Goal: Task Accomplishment & Management: Complete application form

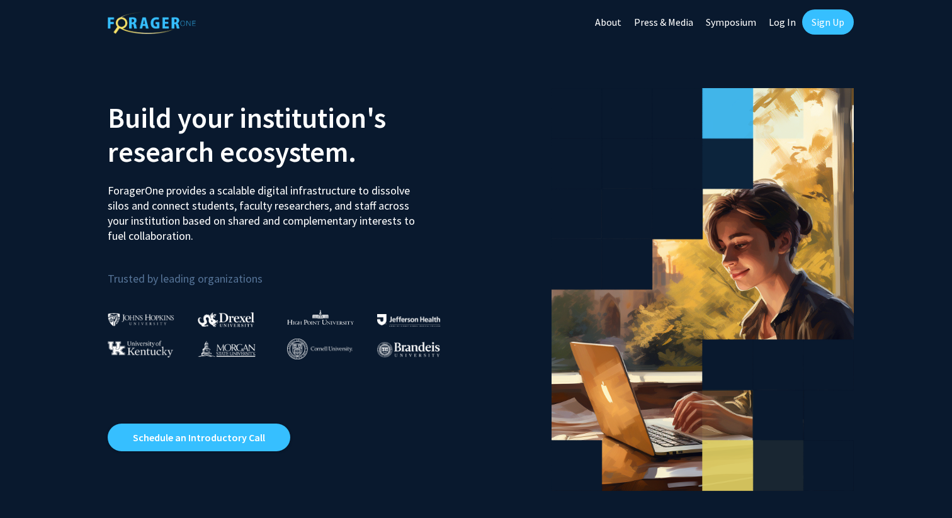
click at [827, 29] on link "Sign Up" at bounding box center [828, 21] width 52 height 25
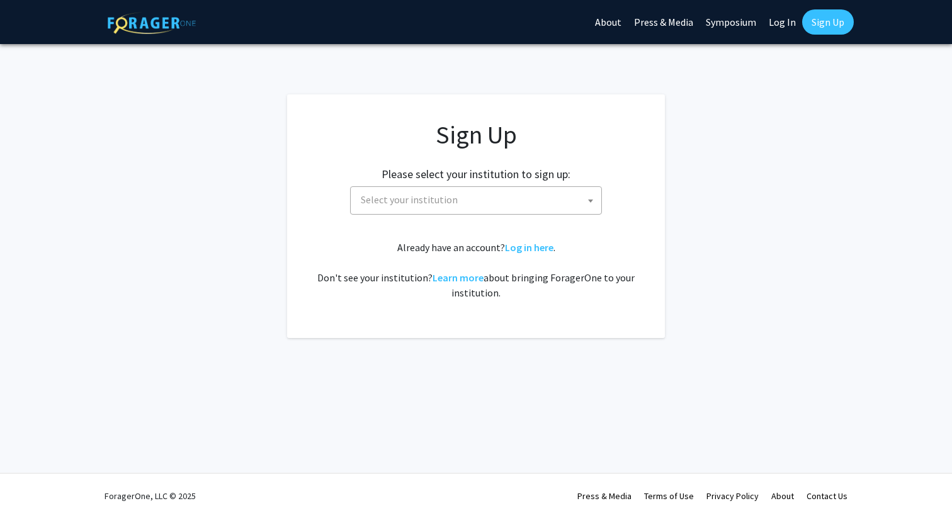
click at [451, 205] on span "Select your institution" at bounding box center [409, 199] width 97 height 13
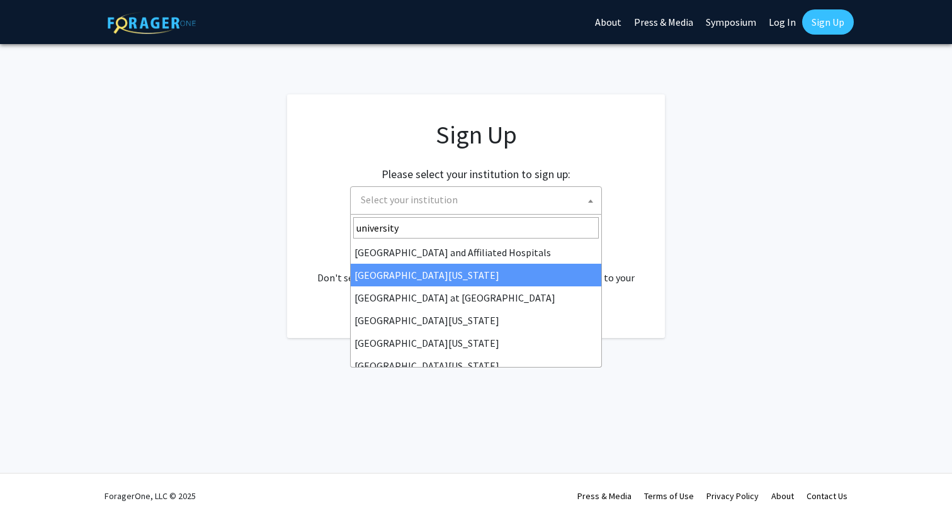
scroll to position [10, 0]
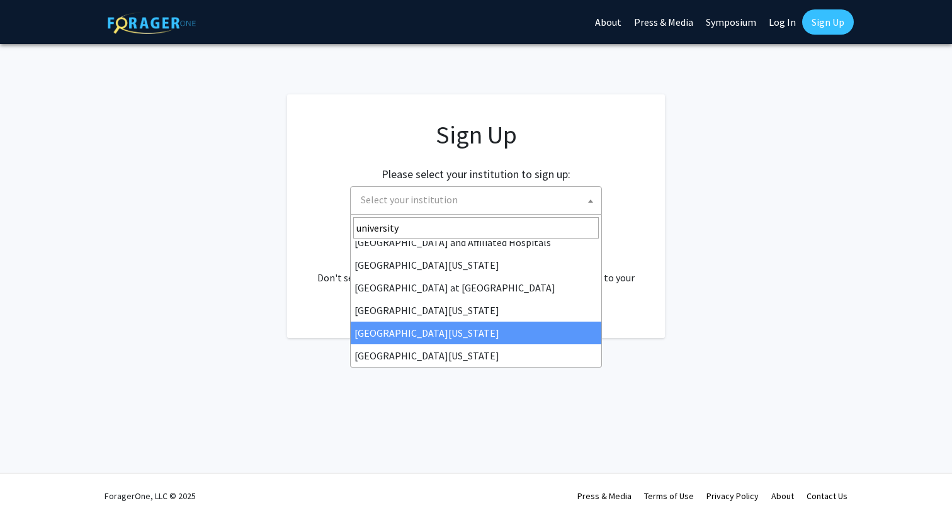
type input "university"
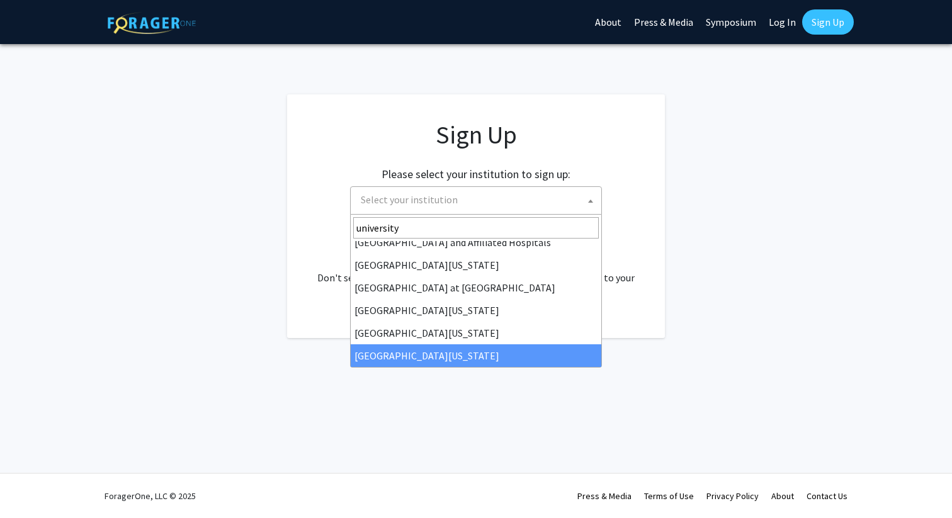
select select "33"
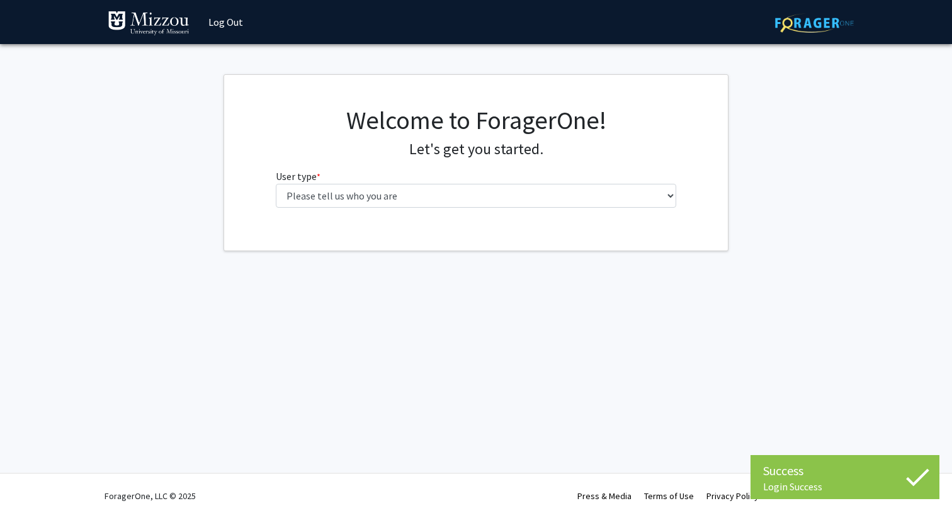
click at [566, 181] on fg-select "User type * required Please tell us who you are Undergraduate Student Master's …" at bounding box center [476, 188] width 401 height 39
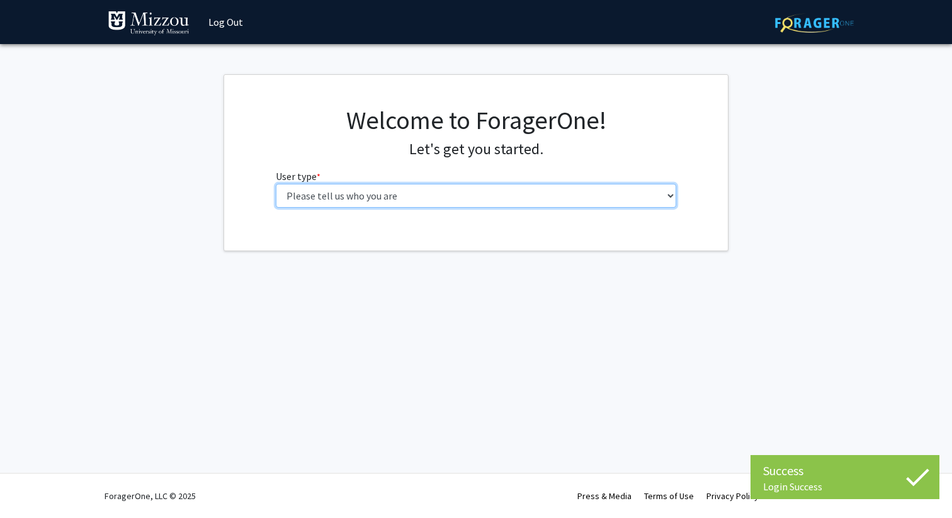
click at [563, 200] on select "Please tell us who you are Undergraduate Student Master's Student Doctoral Cand…" at bounding box center [476, 196] width 401 height 24
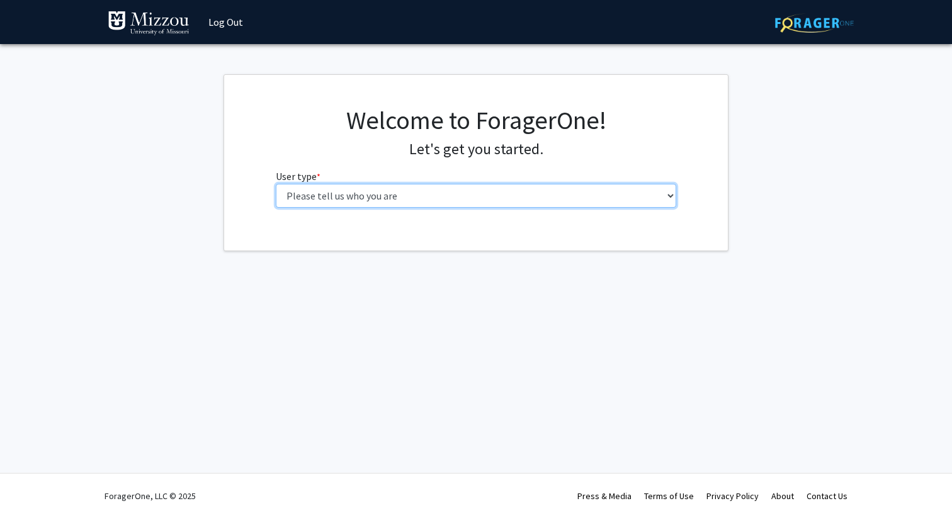
select select "2: masters"
click at [276, 184] on select "Please tell us who you are Undergraduate Student Master's Student Doctoral Cand…" at bounding box center [476, 196] width 401 height 24
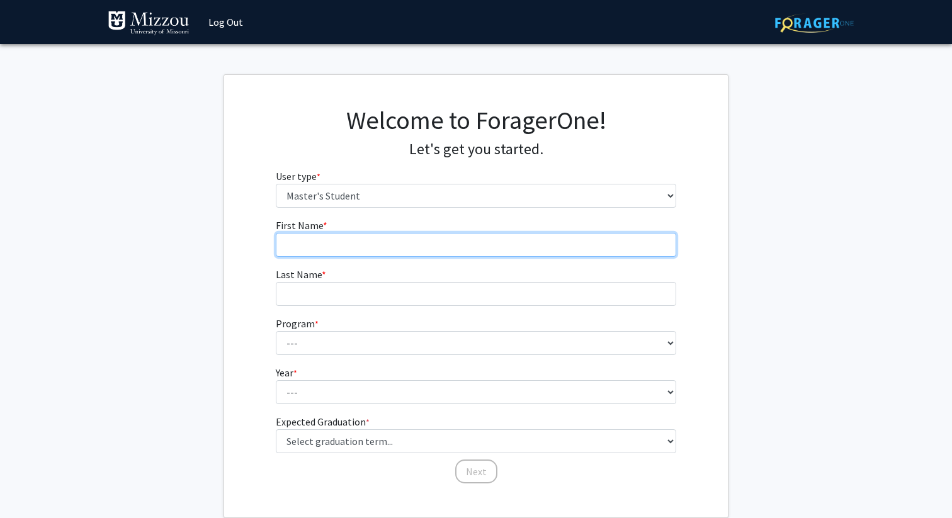
click at [470, 242] on input "First Name * required" at bounding box center [476, 245] width 401 height 24
type input "[PERSON_NAME]"
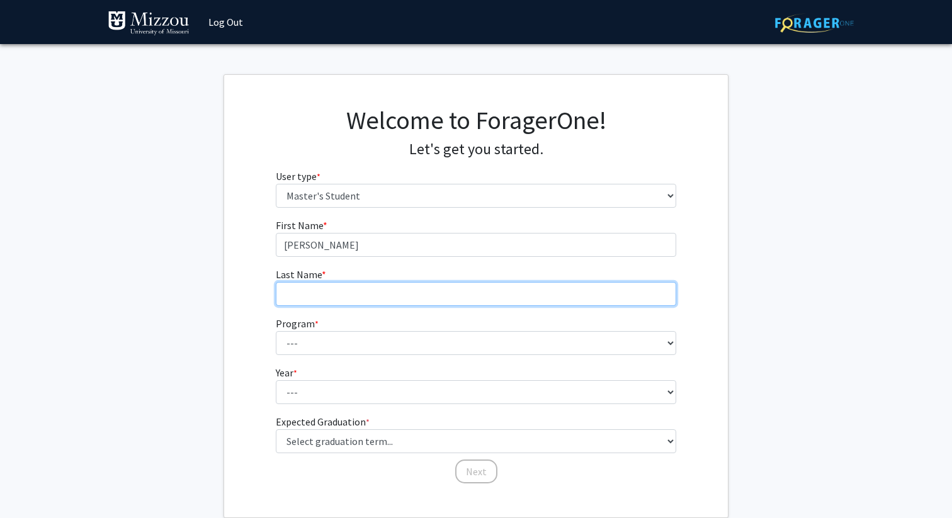
click at [435, 293] on input "Last Name * required" at bounding box center [476, 294] width 401 height 24
type input "[PERSON_NAME]"
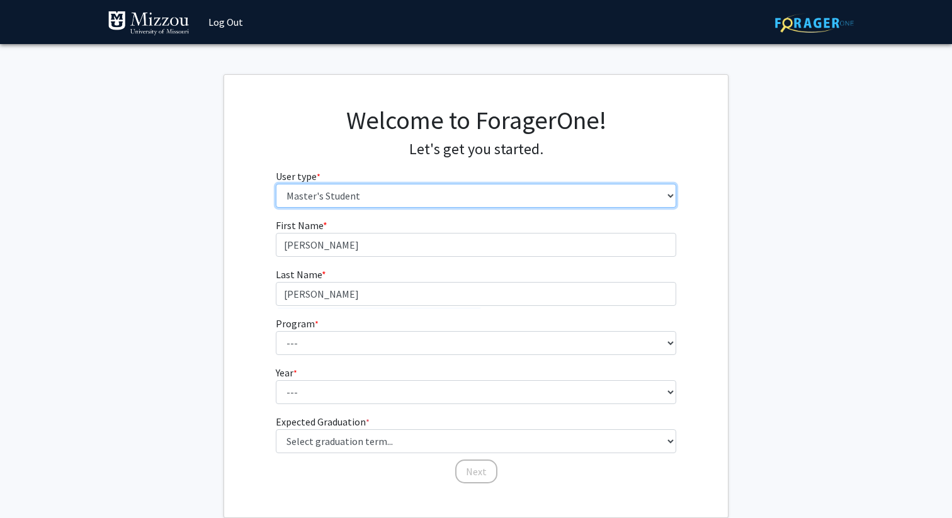
click at [448, 201] on select "Please tell us who you are Undergraduate Student Master's Student Doctoral Cand…" at bounding box center [476, 196] width 401 height 24
click at [276, 184] on select "Please tell us who you are Undergraduate Student Master's Student Doctoral Cand…" at bounding box center [476, 196] width 401 height 24
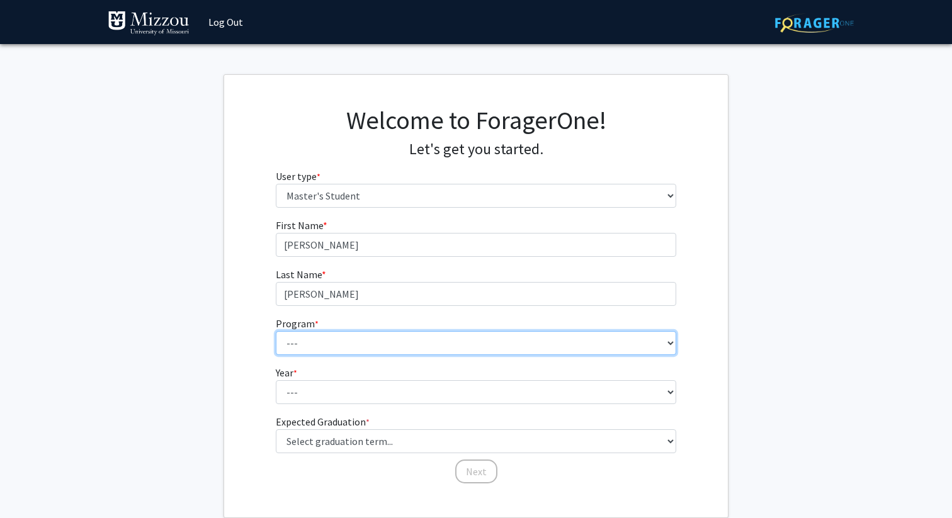
click at [402, 344] on select "--- Academic Medicine Accountancy Agricultural and Applied Economics Agricultur…" at bounding box center [476, 343] width 401 height 24
select select "35: 2257"
click at [276, 331] on select "--- Academic Medicine Accountancy Agricultural and Applied Economics Agricultur…" at bounding box center [476, 343] width 401 height 24
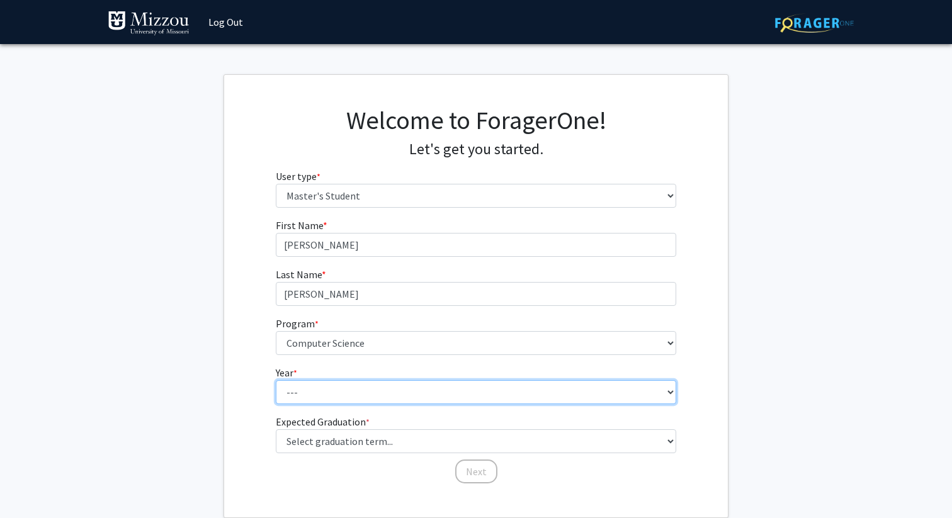
click at [355, 403] on select "--- First Year Second Year" at bounding box center [476, 392] width 401 height 24
select select "1: first_year"
click at [276, 380] on select "--- First Year Second Year" at bounding box center [476, 392] width 401 height 24
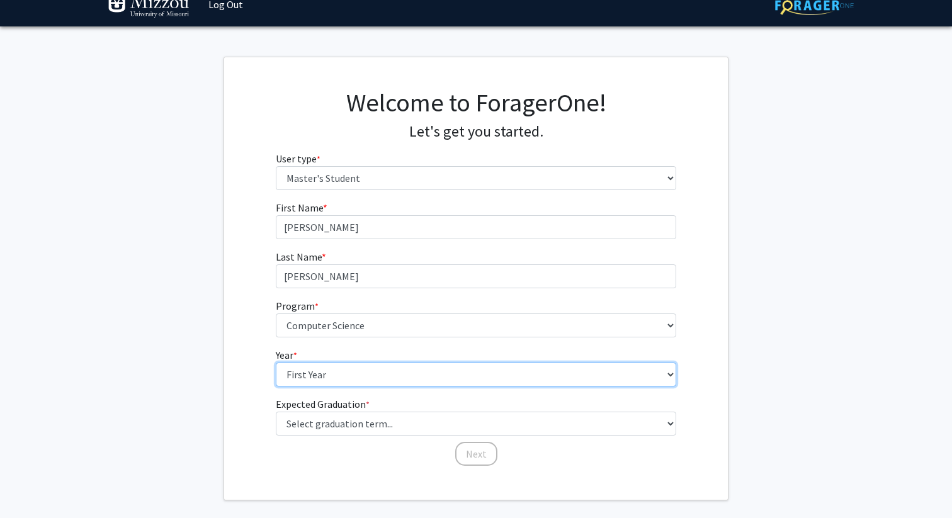
scroll to position [19, 0]
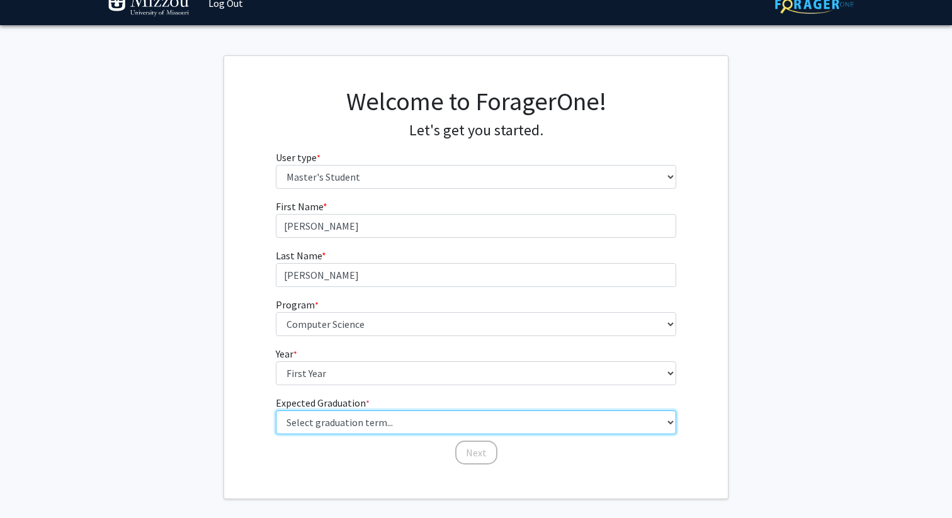
click at [337, 424] on select "Select graduation term... Spring 2025 Summer 2025 Fall 2025 Winter 2025 Spring …" at bounding box center [476, 422] width 401 height 24
select select "11: fall_2027"
click at [276, 410] on select "Select graduation term... Spring 2025 Summer 2025 Fall 2025 Winter 2025 Spring …" at bounding box center [476, 422] width 401 height 24
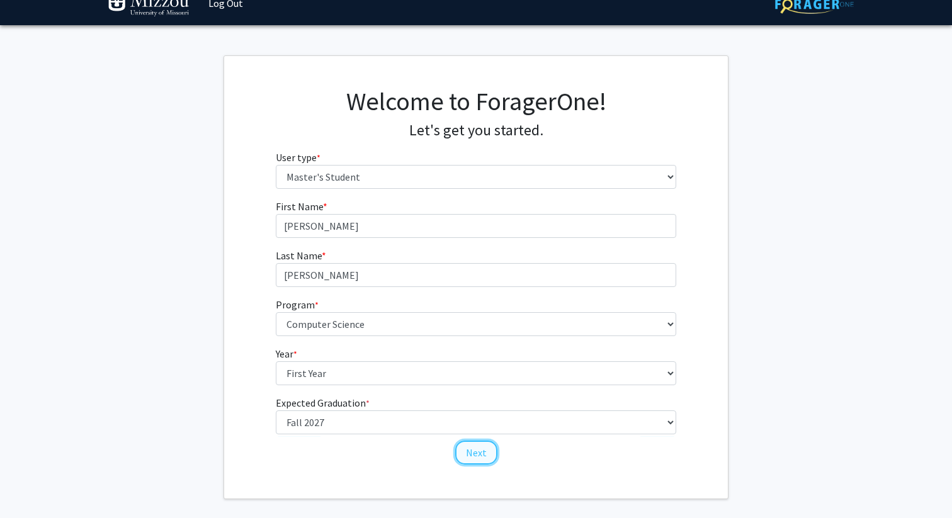
click at [483, 450] on button "Next" at bounding box center [476, 453] width 42 height 24
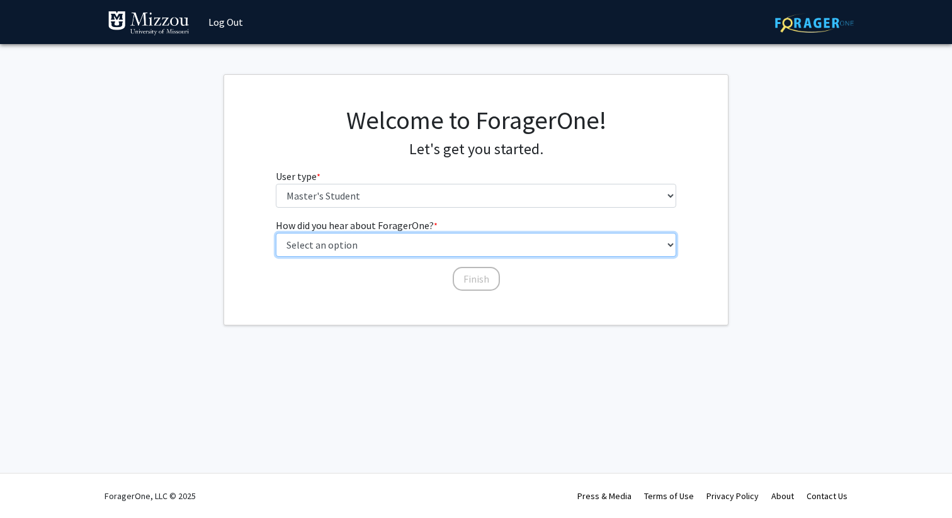
click at [390, 249] on select "Select an option Peer/student recommendation Faculty/staff recommendation Unive…" at bounding box center [476, 245] width 401 height 24
select select "1: peer_recommendation"
click at [276, 233] on select "Select an option Peer/student recommendation Faculty/staff recommendation Unive…" at bounding box center [476, 245] width 401 height 24
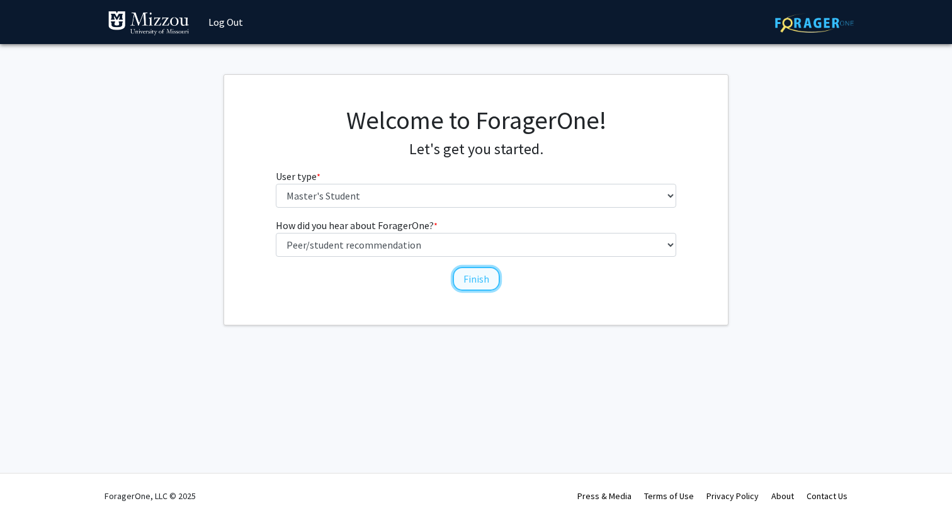
click at [476, 278] on button "Finish" at bounding box center [476, 279] width 47 height 24
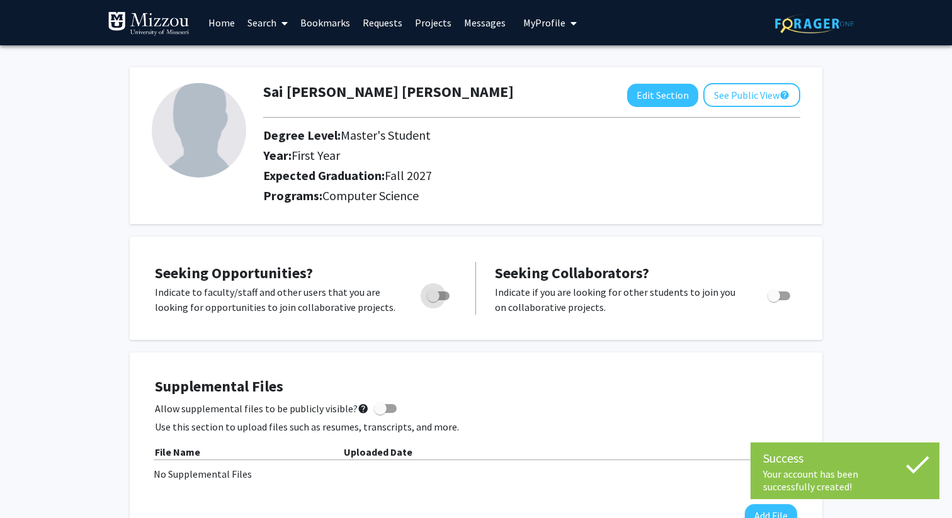
click at [433, 296] on span "Toggle" at bounding box center [433, 296] width 13 height 13
click at [433, 300] on input "Are you actively seeking opportunities?" at bounding box center [432, 300] width 1 height 1
checkbox input "true"
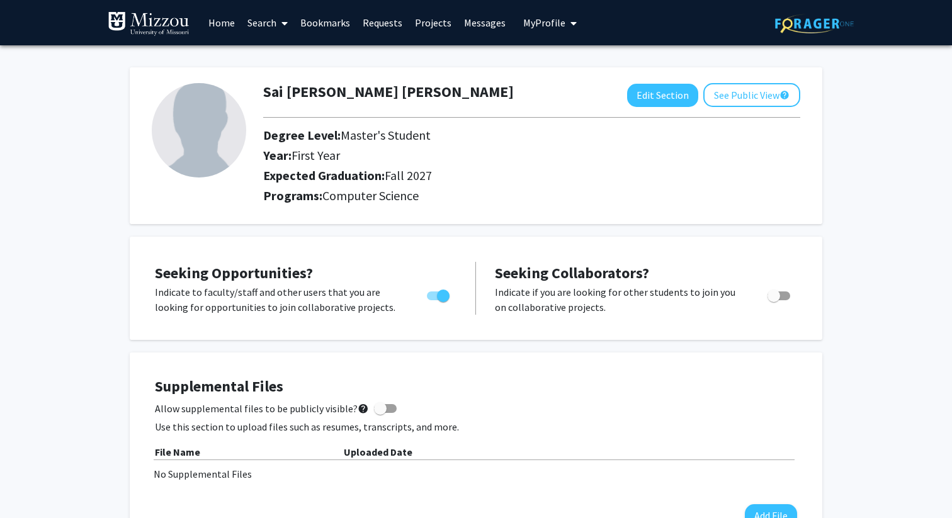
click at [258, 23] on link "Search" at bounding box center [267, 23] width 53 height 44
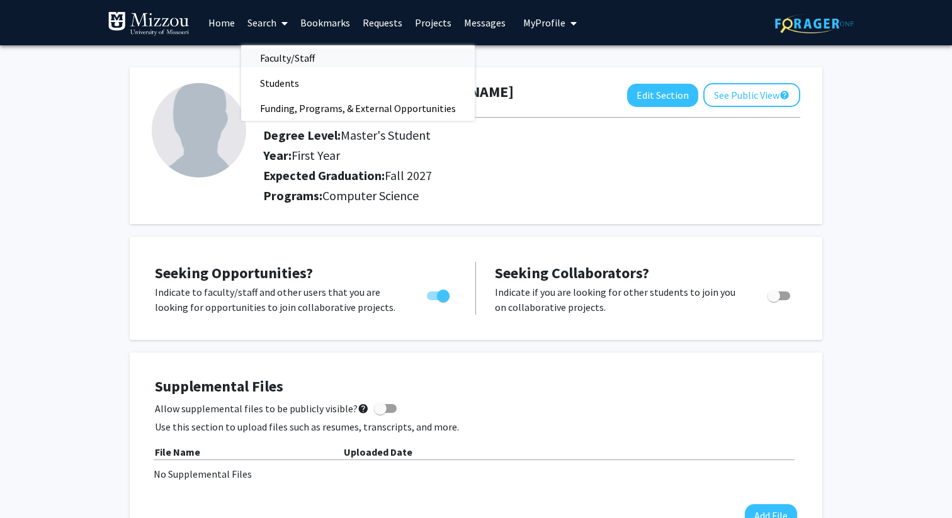
click at [279, 56] on span "Faculty/Staff" at bounding box center [287, 57] width 93 height 25
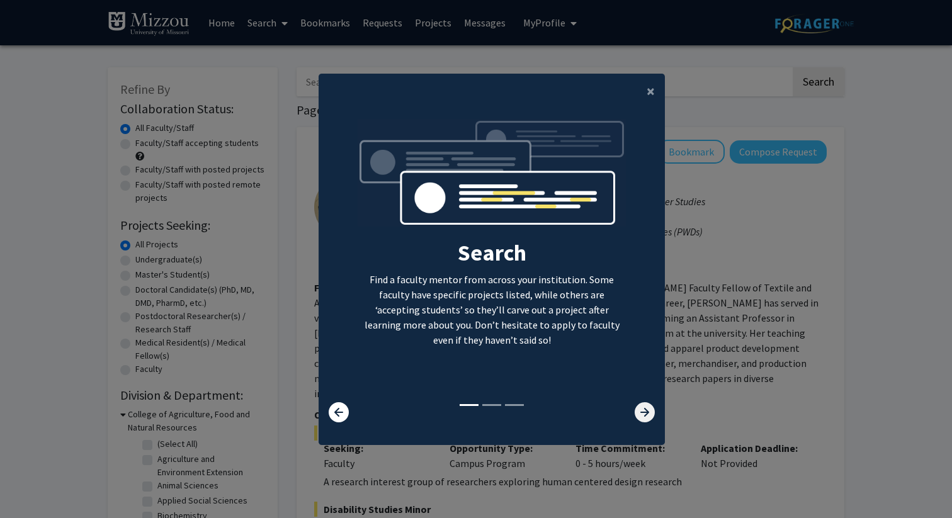
click at [646, 409] on icon at bounding box center [644, 412] width 20 height 20
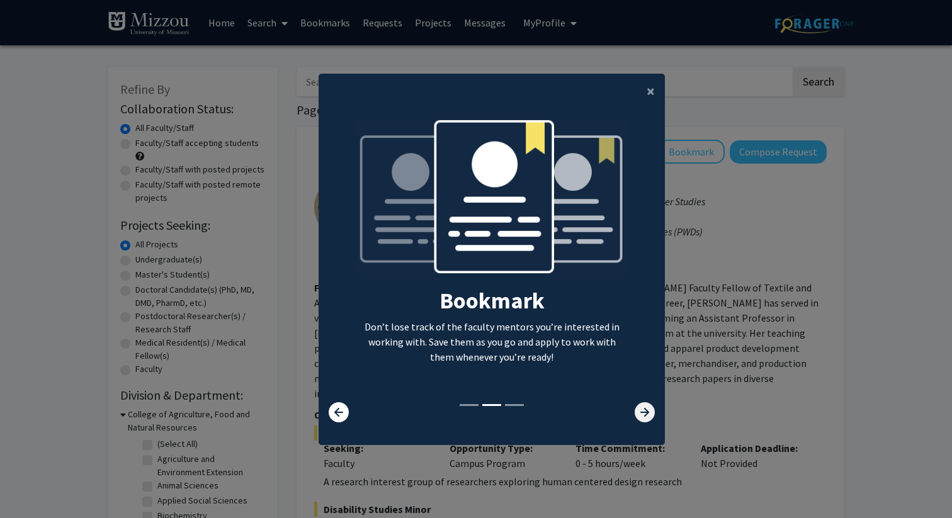
click at [646, 409] on icon at bounding box center [644, 412] width 20 height 20
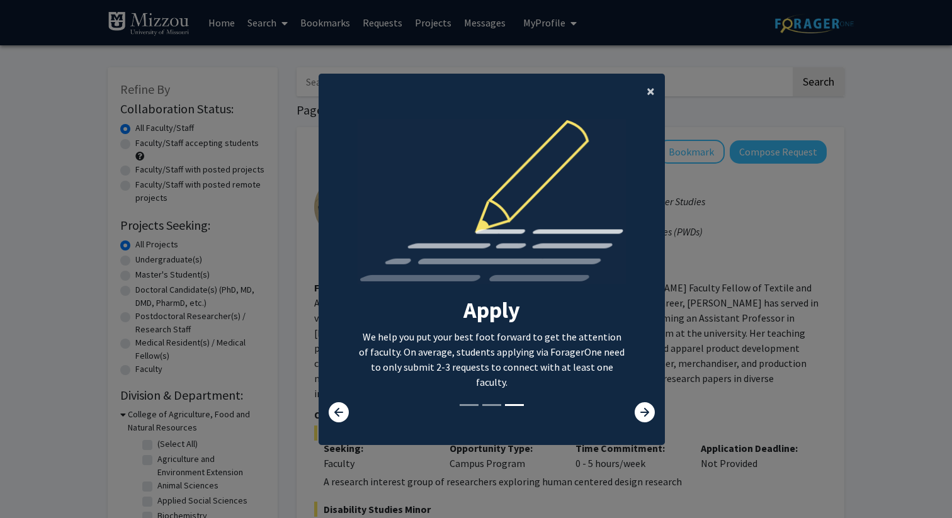
click at [651, 92] on span "×" at bounding box center [650, 91] width 8 height 20
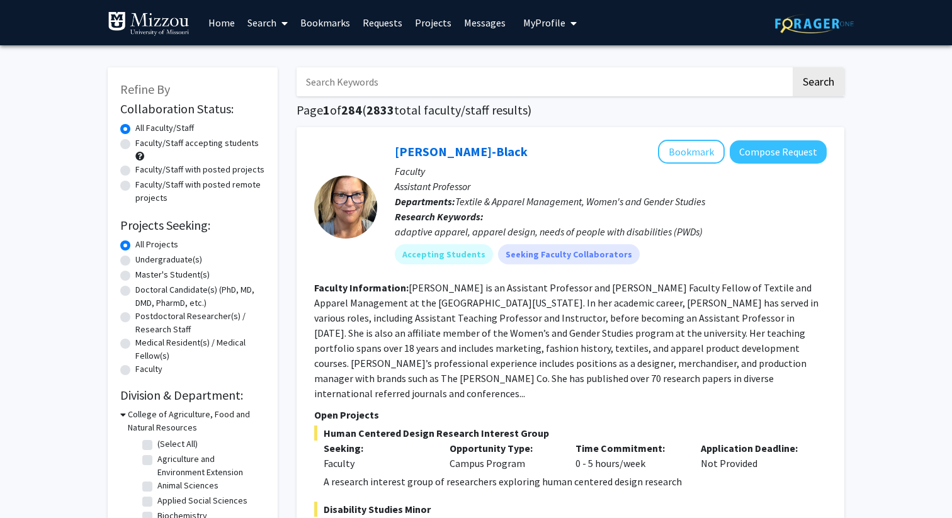
click at [135, 142] on label "Faculty/Staff accepting students" at bounding box center [196, 143] width 123 height 13
click at [135, 142] on input "Faculty/Staff accepting students" at bounding box center [139, 141] width 8 height 8
radio input "true"
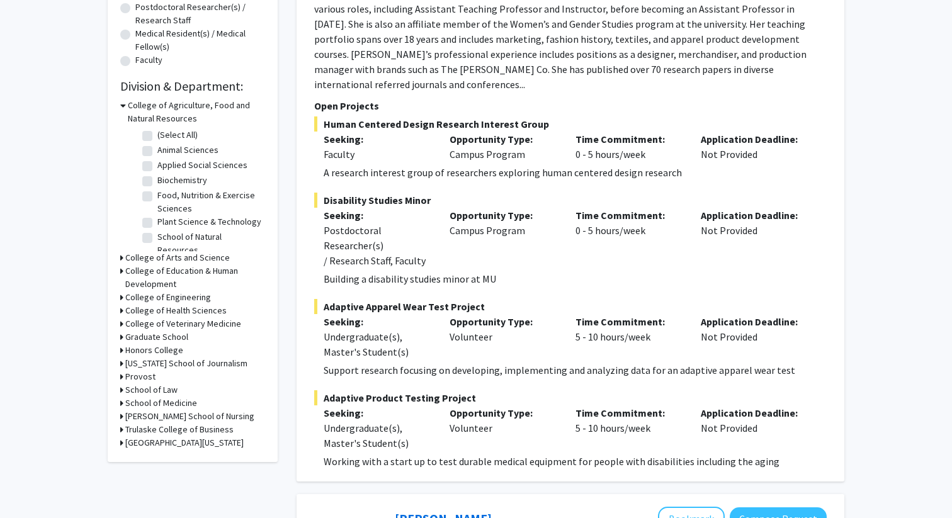
scroll to position [302, 0]
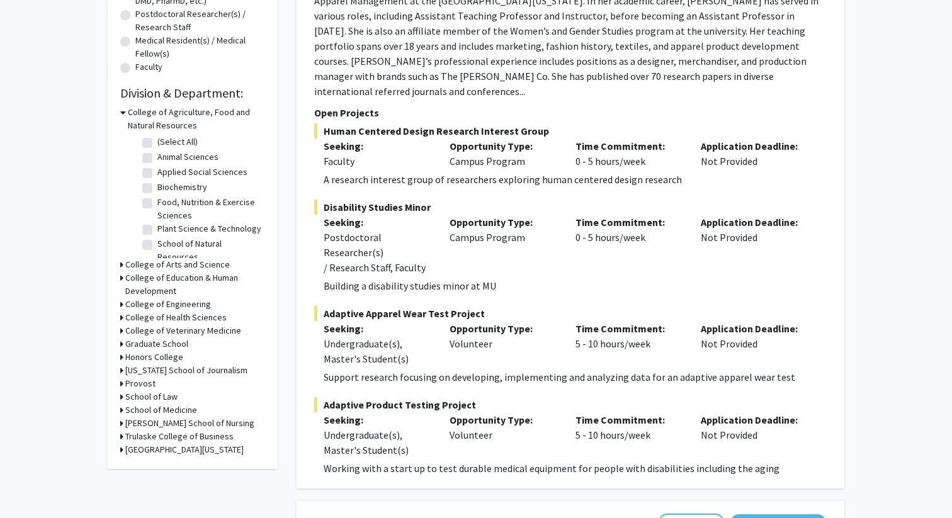
click at [121, 300] on icon at bounding box center [121, 304] width 3 height 13
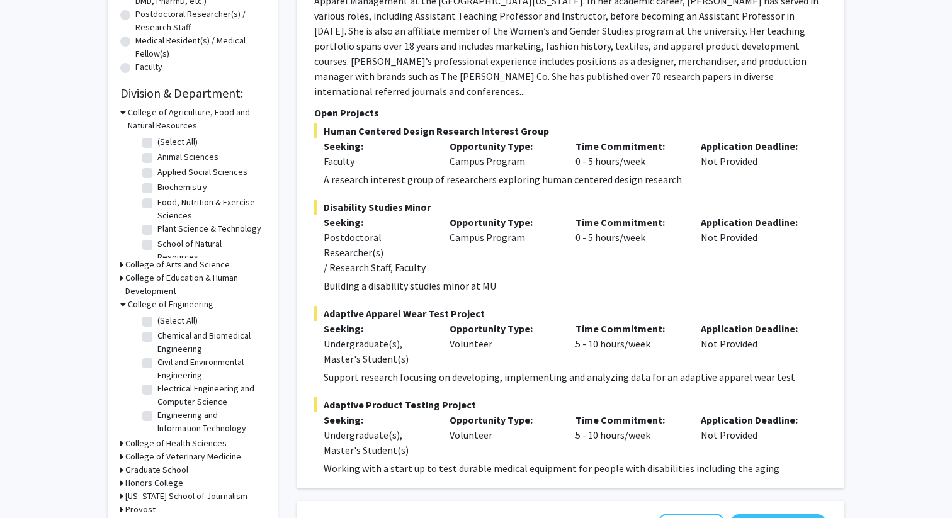
click at [157, 388] on label "Electrical Engineering and Computer Science" at bounding box center [209, 395] width 104 height 26
click at [157, 388] on input "Electrical Engineering and Computer Science" at bounding box center [161, 386] width 8 height 8
checkbox input "true"
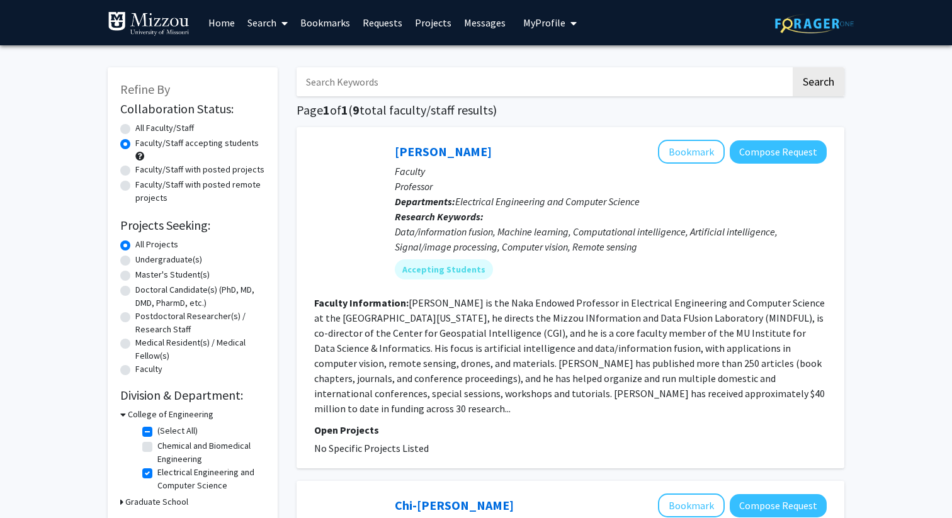
scroll to position [16, 0]
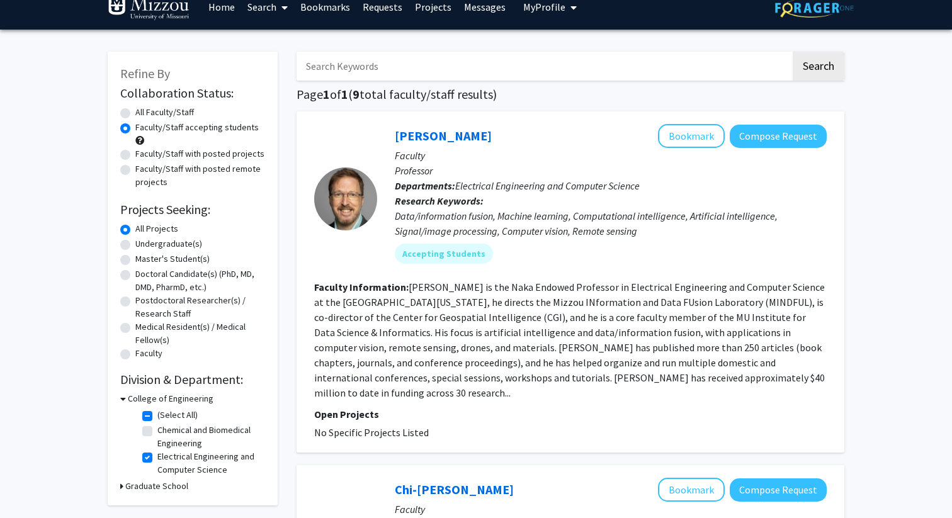
click at [135, 261] on label "Master's Student(s)" at bounding box center [172, 258] width 74 height 13
click at [135, 261] on input "Master's Student(s)" at bounding box center [139, 256] width 8 height 8
radio input "true"
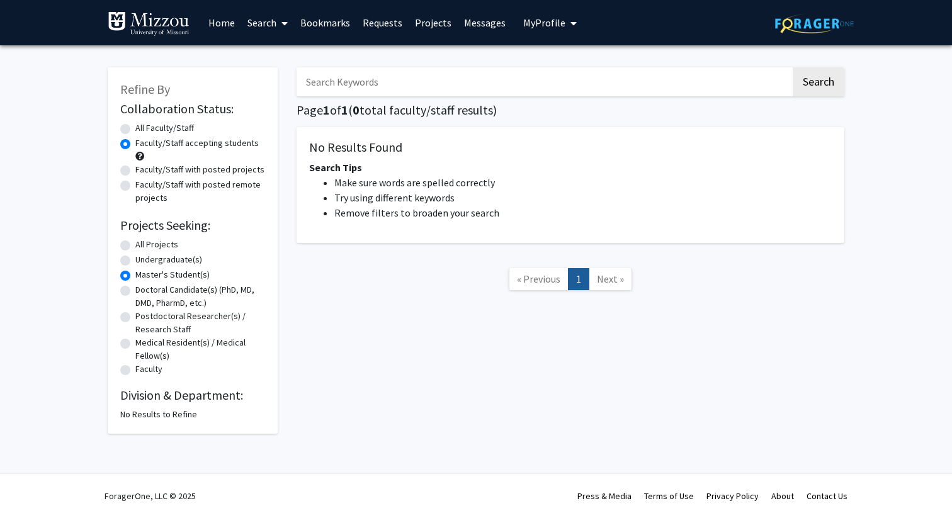
click at [135, 244] on label "All Projects" at bounding box center [156, 244] width 43 height 13
click at [135, 244] on input "All Projects" at bounding box center [139, 242] width 8 height 8
radio input "true"
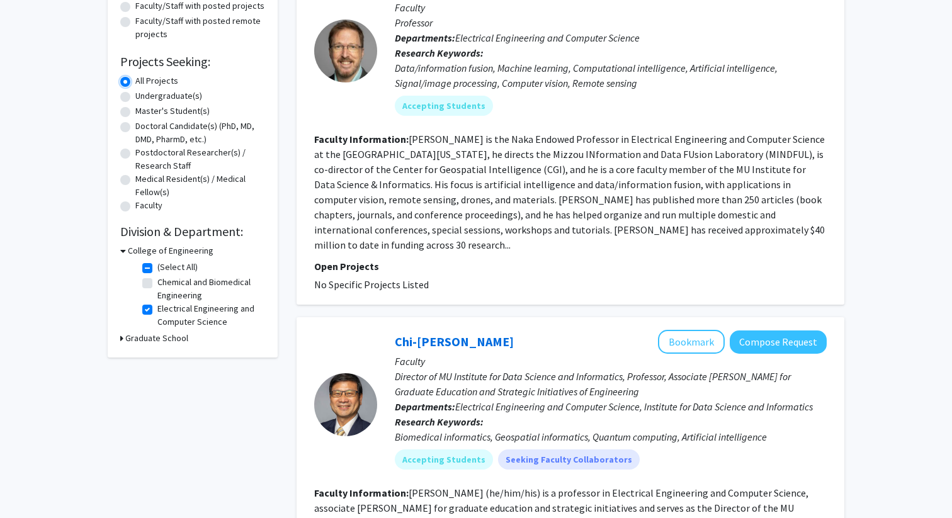
scroll to position [165, 0]
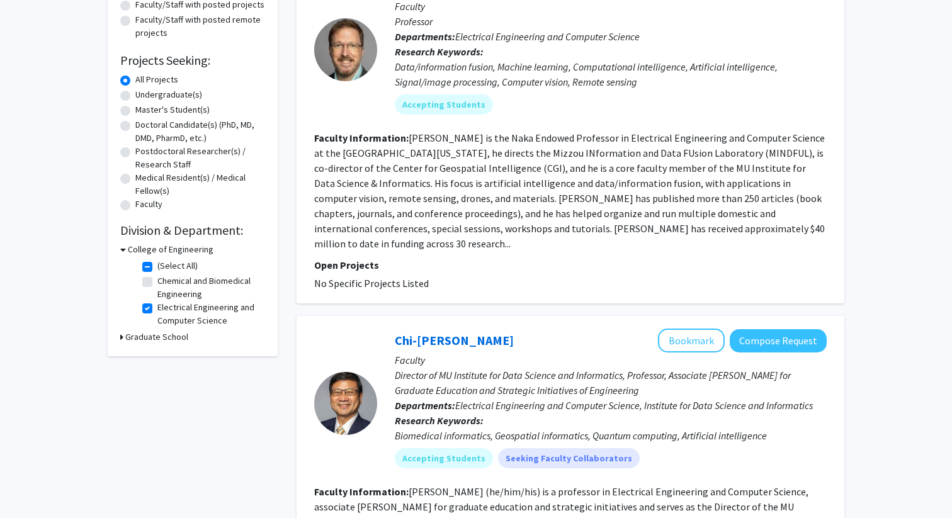
click at [157, 267] on label "(Select All)" at bounding box center [177, 265] width 40 height 13
click at [157, 267] on input "(Select All)" at bounding box center [161, 263] width 8 height 8
checkbox input "false"
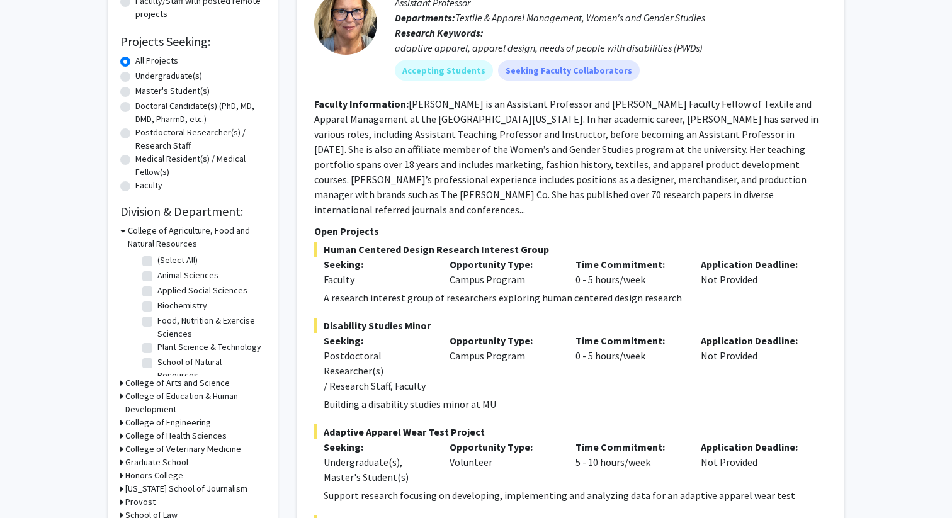
scroll to position [167, 0]
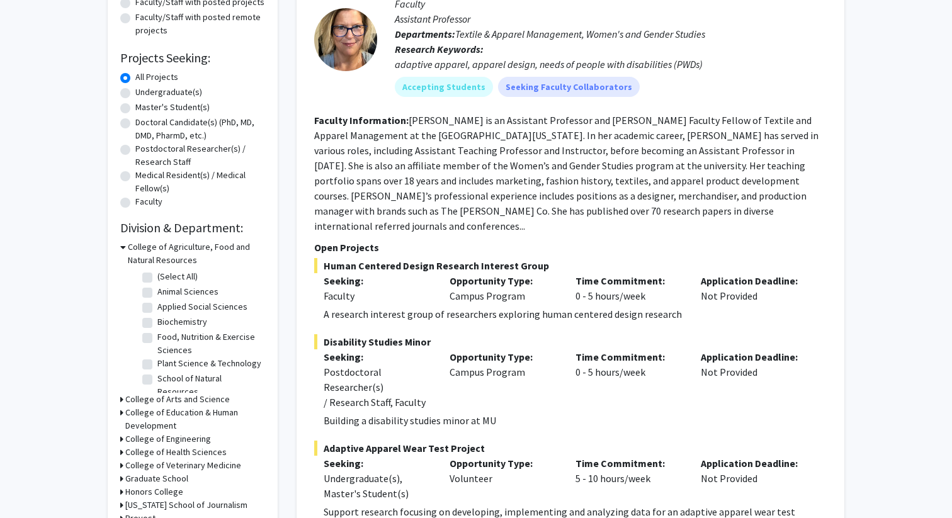
click at [135, 91] on label "Undergraduate(s)" at bounding box center [168, 92] width 67 height 13
click at [135, 91] on input "Undergraduate(s)" at bounding box center [139, 90] width 8 height 8
radio input "true"
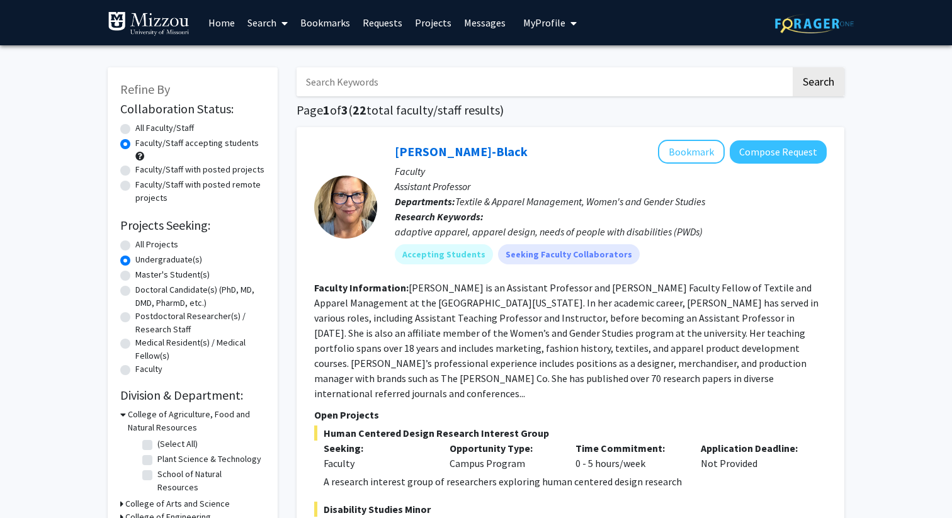
click at [135, 274] on label "Master's Student(s)" at bounding box center [172, 274] width 74 height 13
click at [135, 274] on input "Master's Student(s)" at bounding box center [139, 272] width 8 height 8
radio input "true"
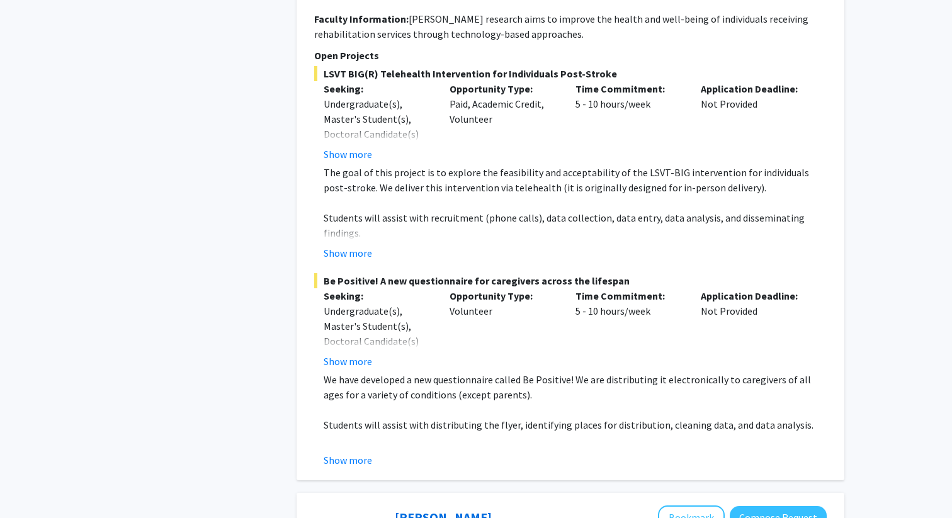
scroll to position [3427, 0]
click at [356, 353] on button "Show more" at bounding box center [348, 360] width 48 height 15
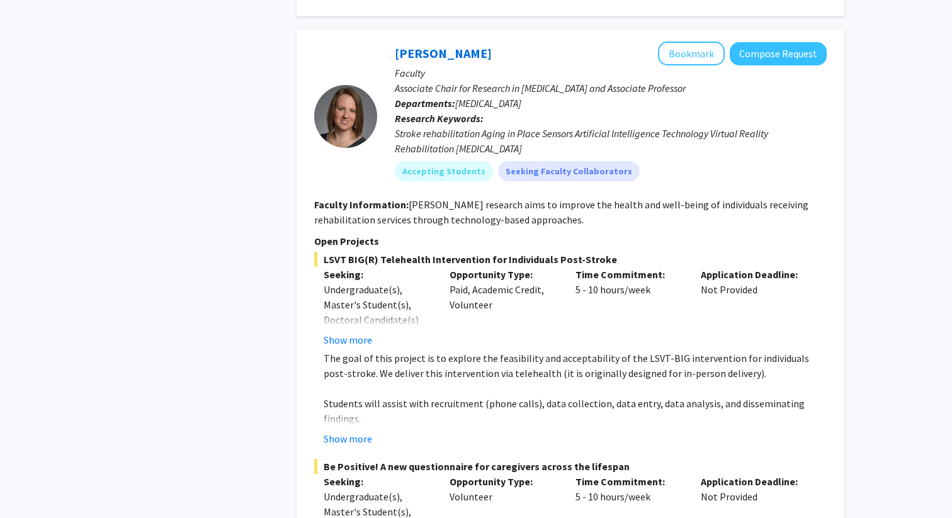
scroll to position [3219, 0]
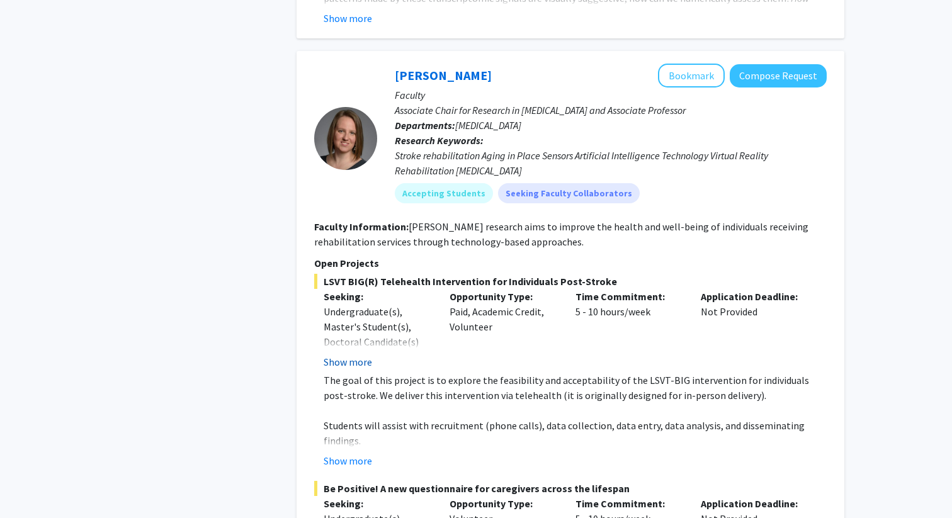
click at [356, 354] on button "Show more" at bounding box center [348, 361] width 48 height 15
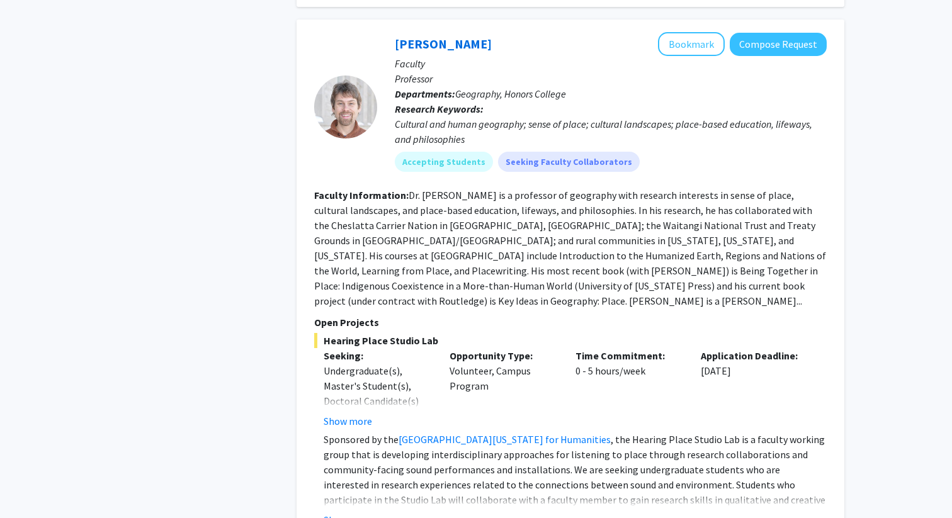
scroll to position [782, 0]
click at [342, 514] on button "Show more" at bounding box center [348, 521] width 48 height 15
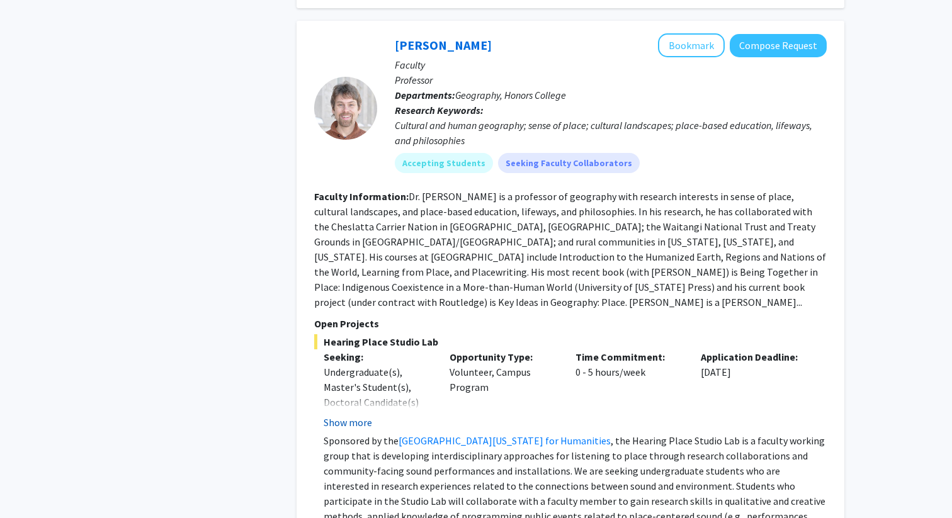
click at [344, 415] on button "Show more" at bounding box center [348, 422] width 48 height 15
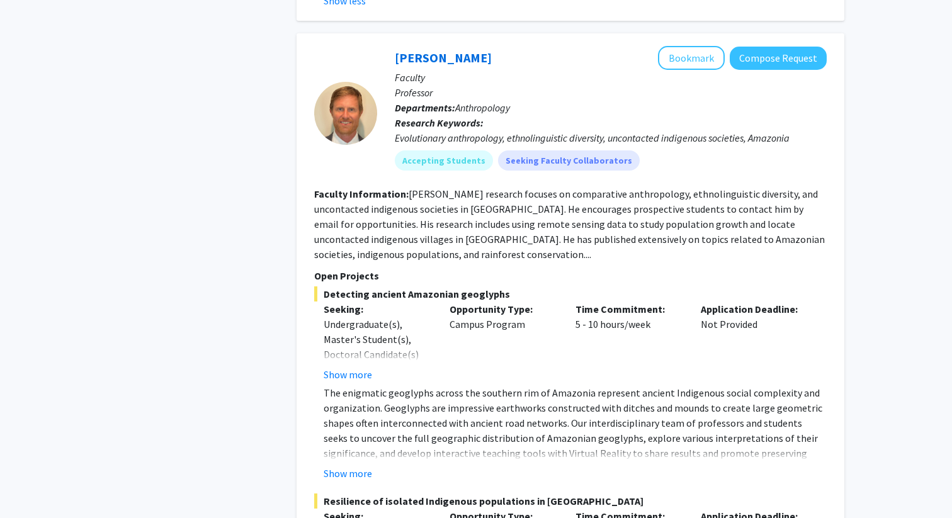
scroll to position [1483, 0]
click at [356, 368] on button "Show more" at bounding box center [348, 375] width 48 height 15
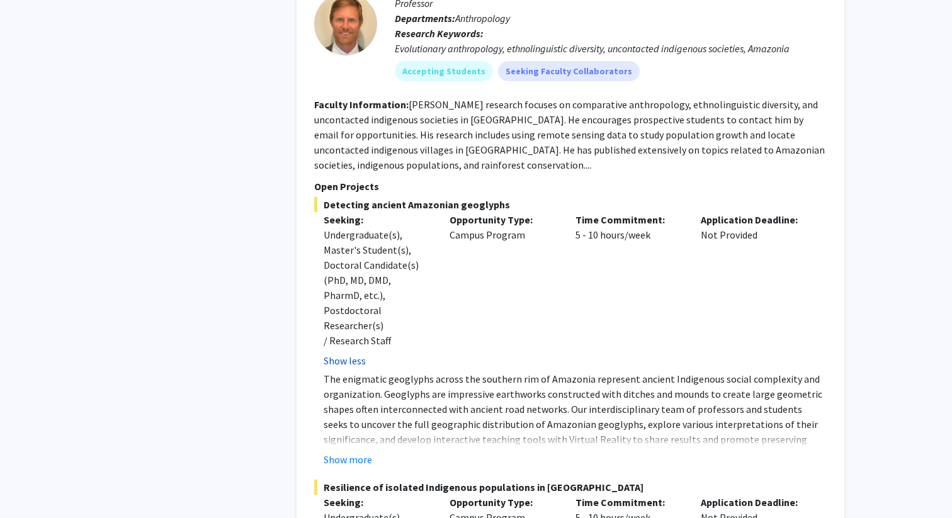
scroll to position [1586, 0]
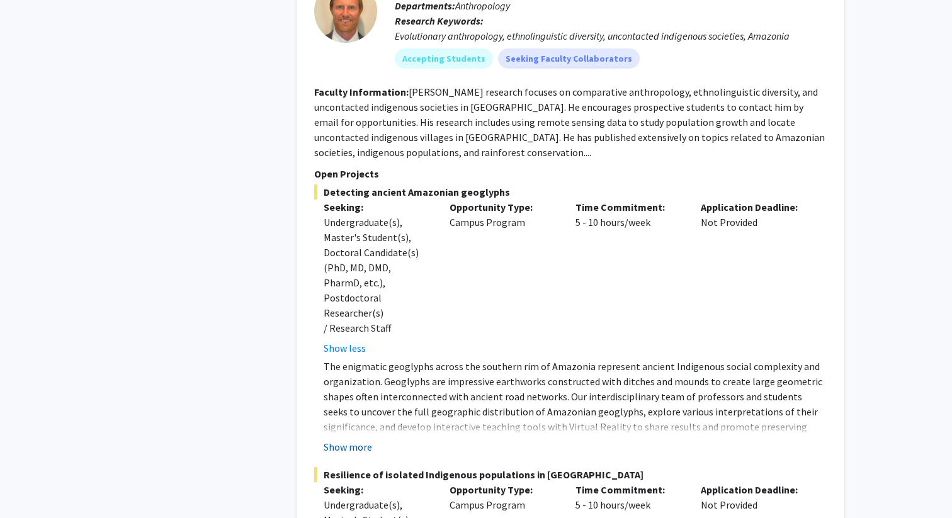
click at [344, 439] on button "Show more" at bounding box center [348, 446] width 48 height 15
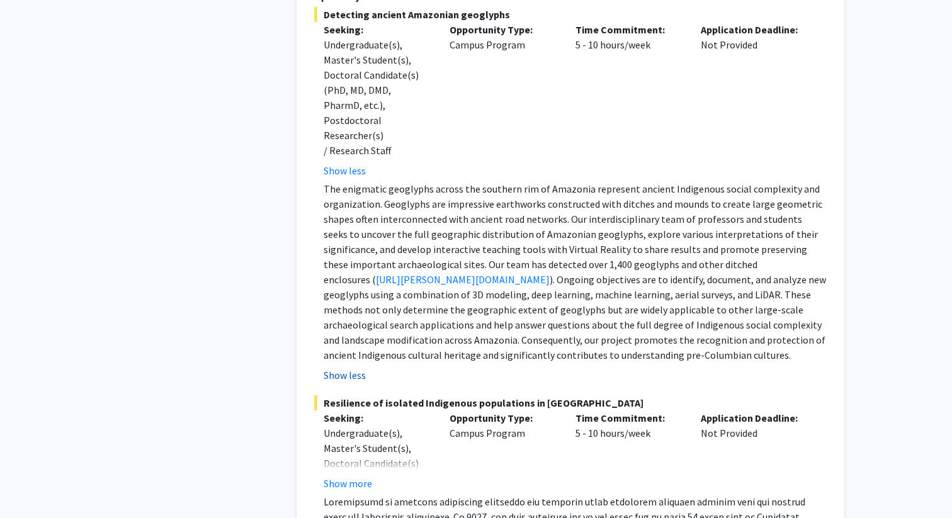
scroll to position [1767, 0]
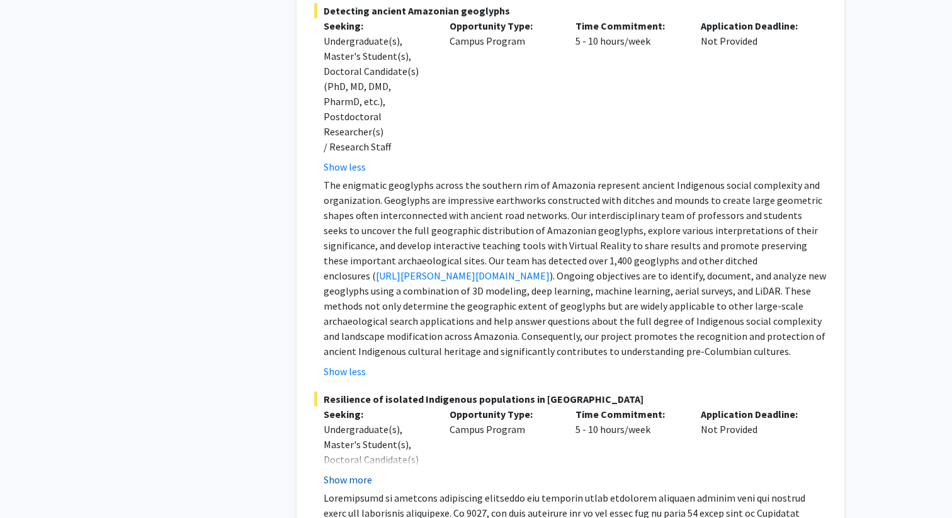
click at [342, 472] on button "Show more" at bounding box center [348, 479] width 48 height 15
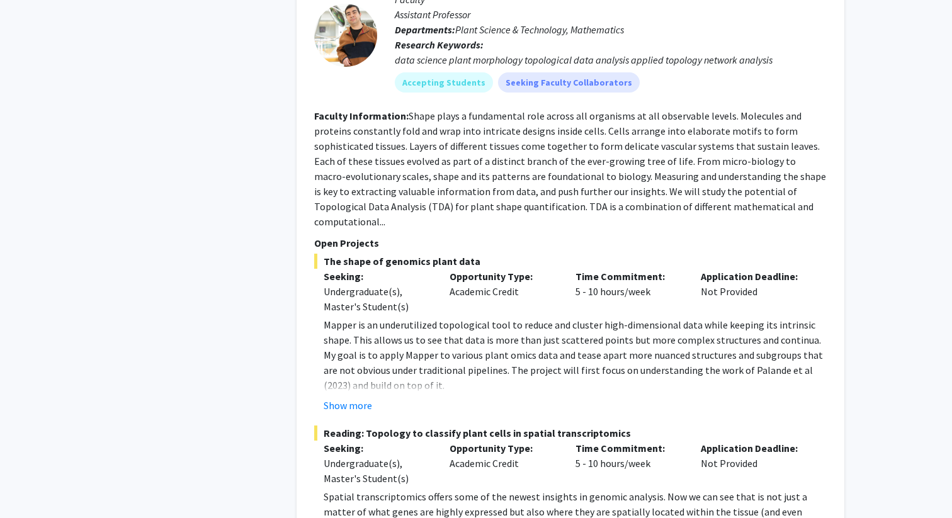
scroll to position [3107, 0]
